Goal: Information Seeking & Learning: Stay updated

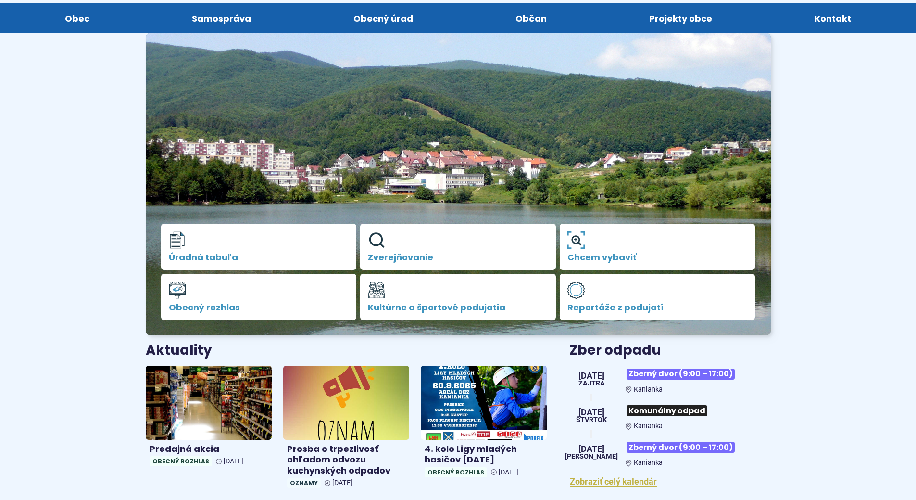
scroll to position [241, 0]
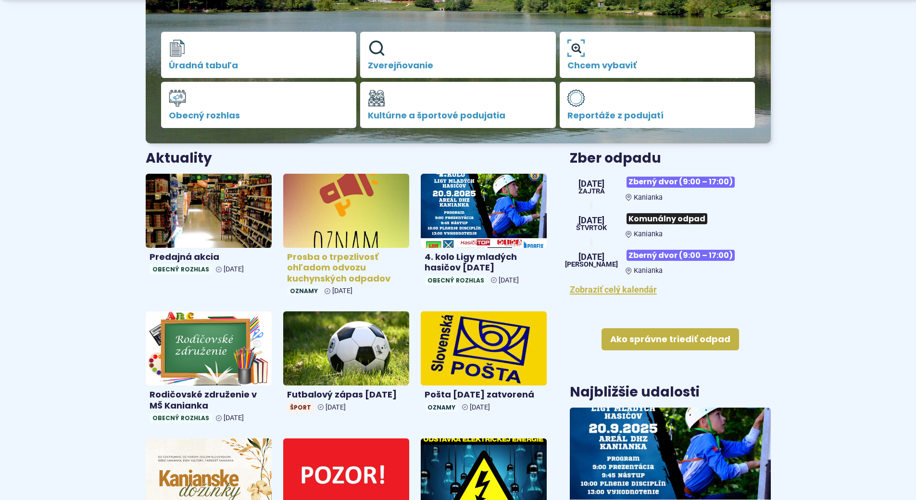
click at [338, 274] on h4 "Prosba o trpezlivosť ohľadom odvozu kuchynských odpadov" at bounding box center [346, 268] width 118 height 33
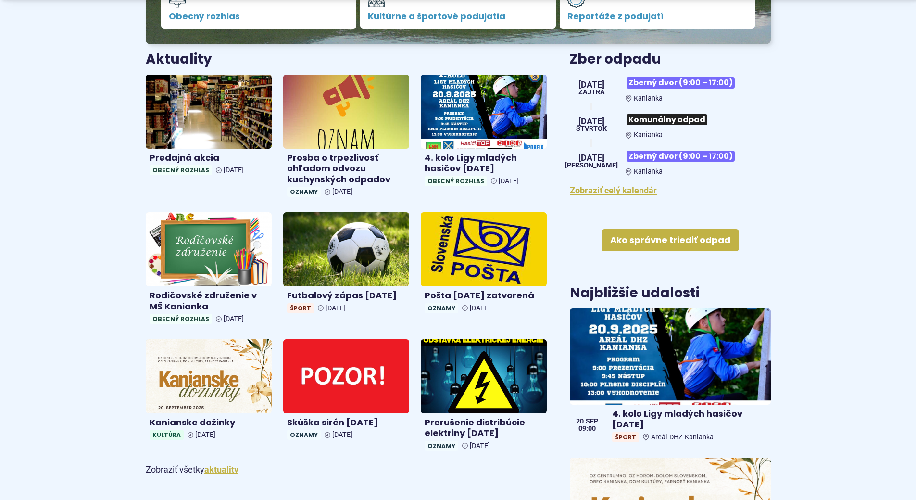
scroll to position [385, 0]
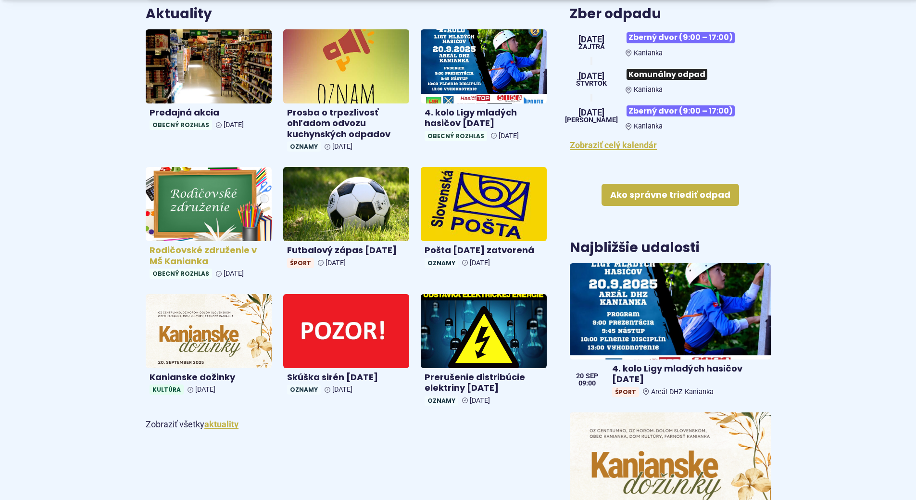
click at [173, 250] on h4 "Rodičovské združenie v MŠ Kanianka" at bounding box center [209, 256] width 118 height 22
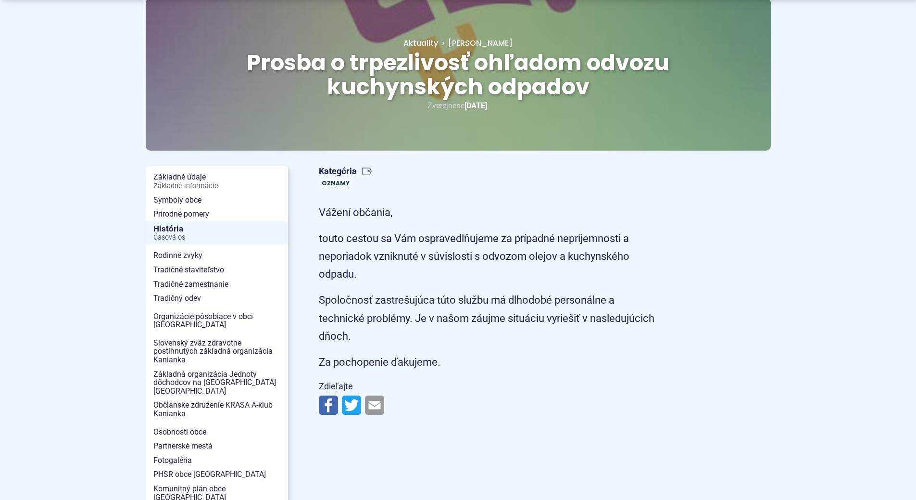
scroll to position [289, 0]
